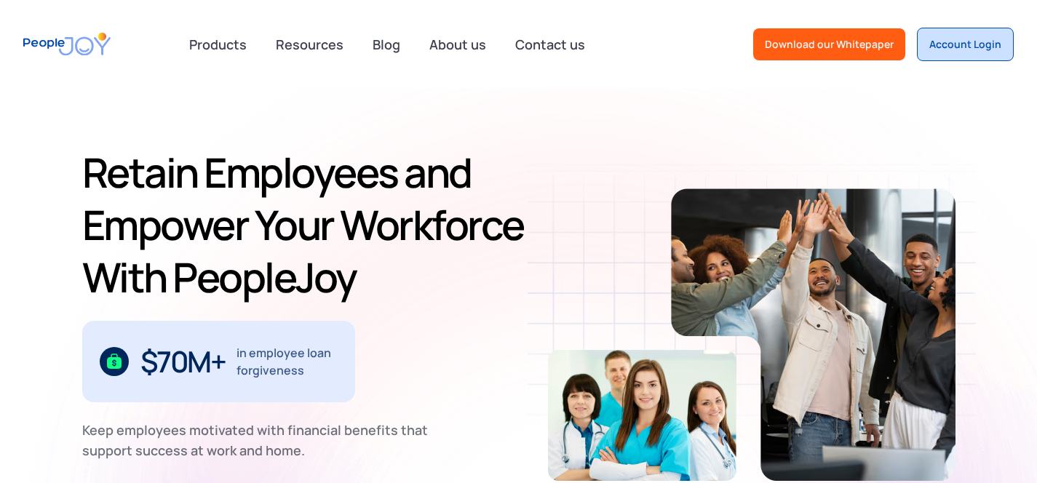
click at [958, 46] on div "Account Login" at bounding box center [965, 44] width 72 height 15
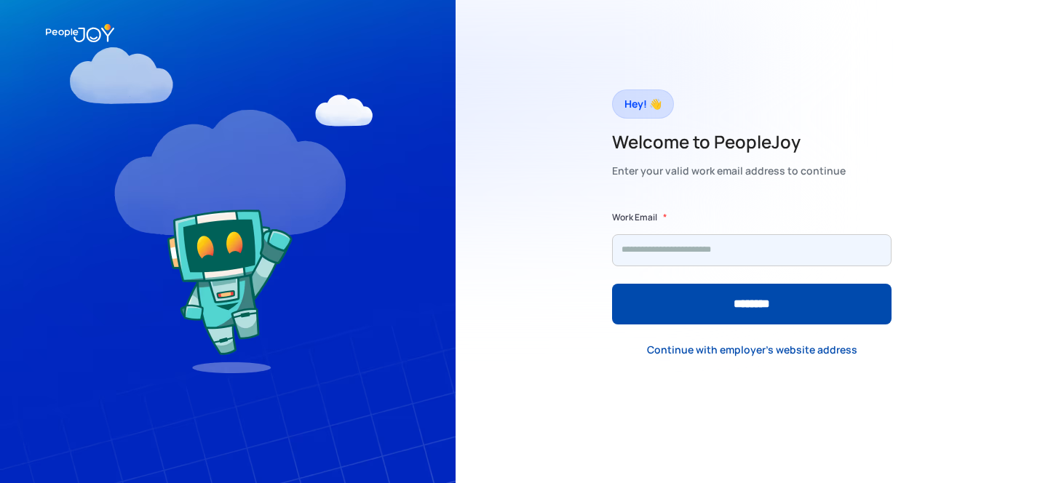
click at [745, 256] on input "Form" at bounding box center [751, 250] width 279 height 32
type input "**********"
click at [612, 284] on input "********" at bounding box center [751, 304] width 279 height 41
